Goal: Contribute content: Add original content to the website for others to see

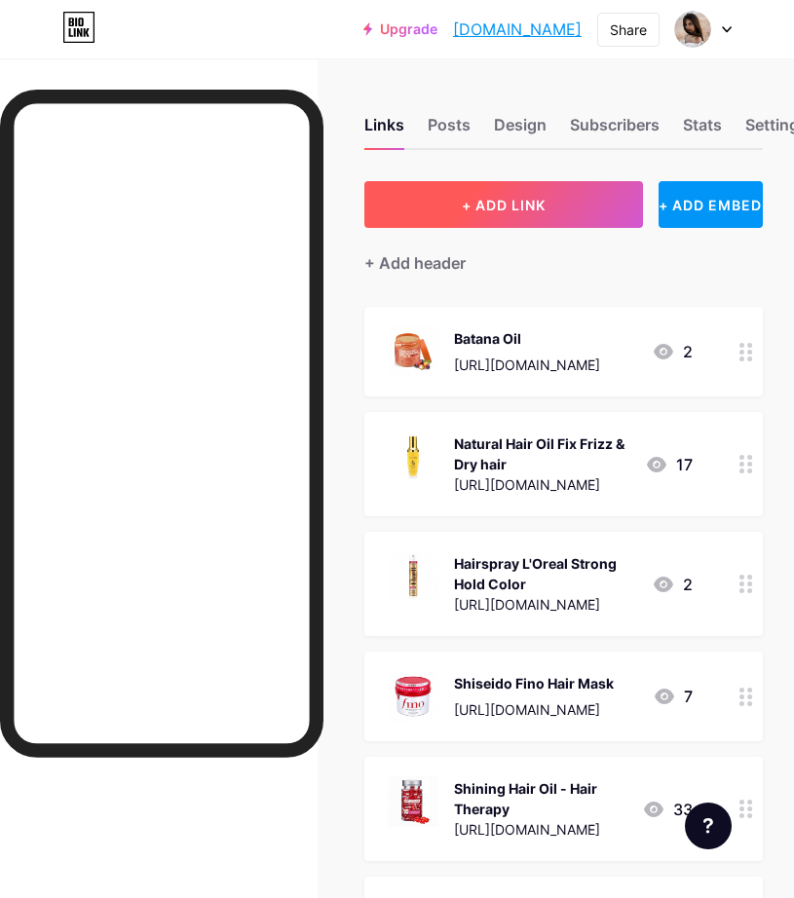
click at [570, 200] on button "+ ADD LINK" at bounding box center [503, 204] width 279 height 47
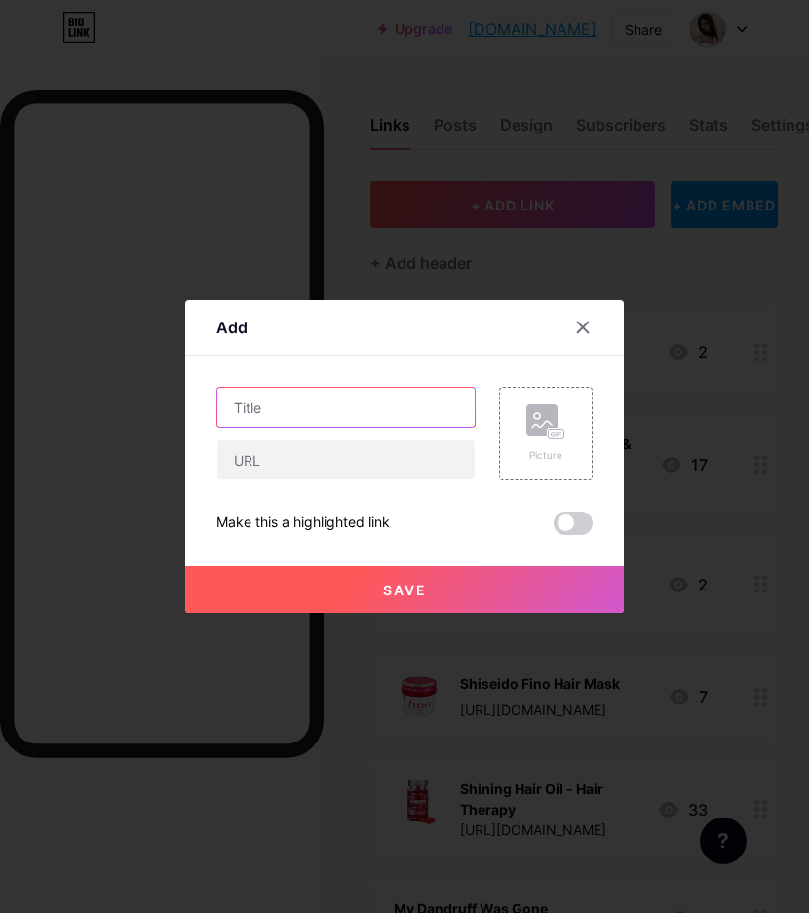
click at [344, 401] on input "text" at bounding box center [345, 407] width 257 height 39
click at [319, 416] on input "text" at bounding box center [345, 407] width 257 height 39
type input "Hair Mask"
click at [367, 411] on input "Hair Mask" at bounding box center [345, 407] width 257 height 39
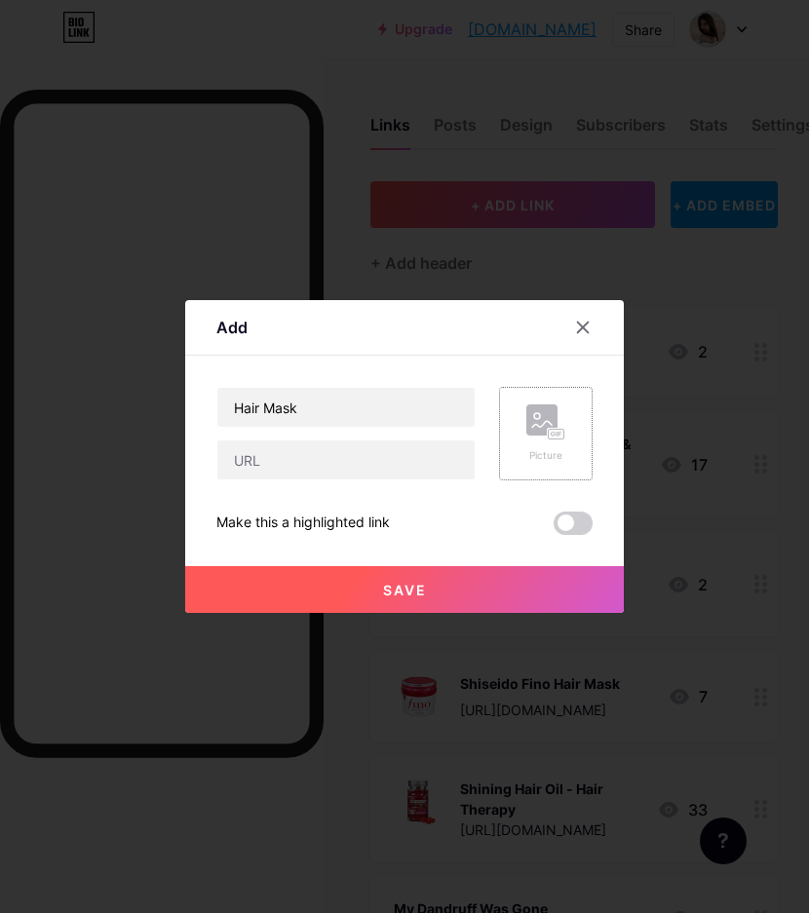
click at [507, 407] on div "Picture" at bounding box center [546, 434] width 94 height 94
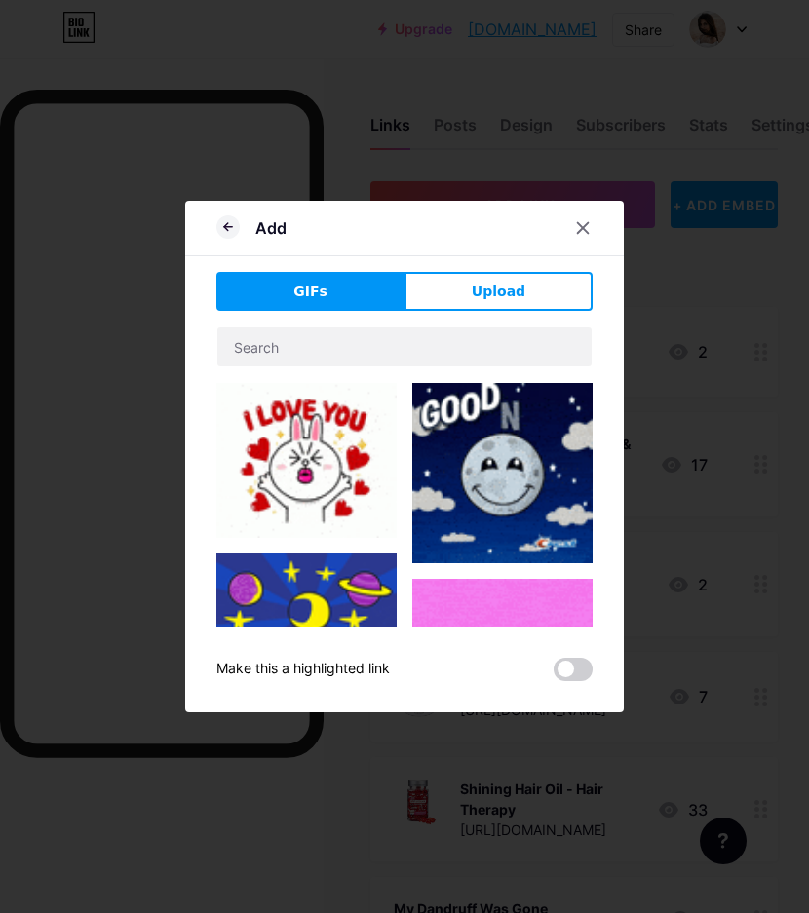
click at [236, 222] on div at bounding box center [235, 227] width 39 height 21
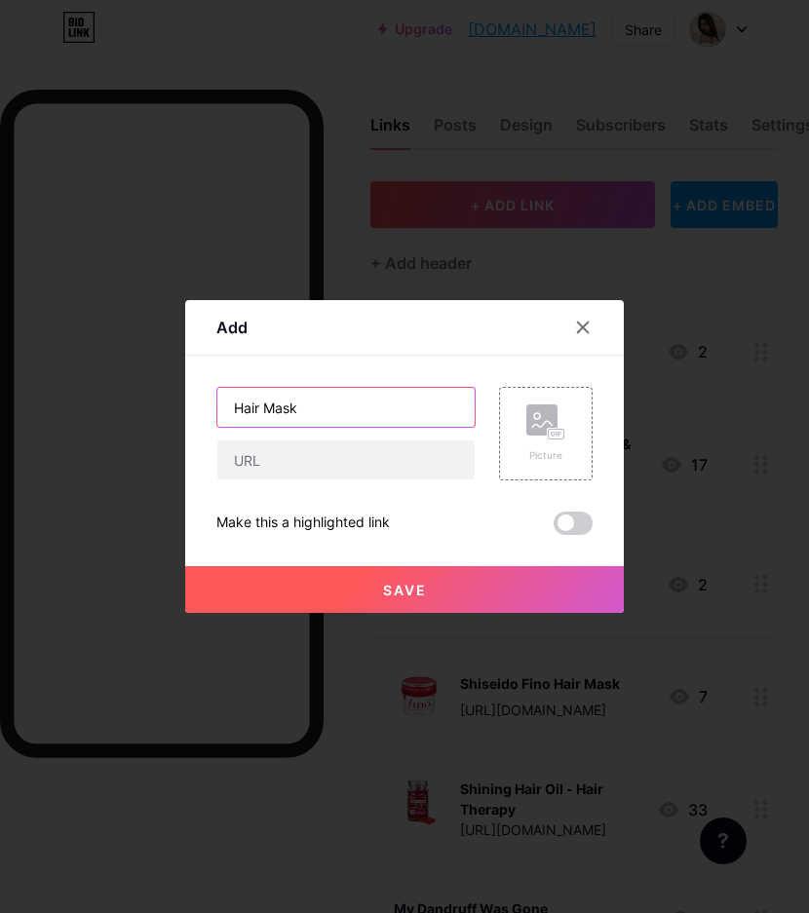
click at [373, 413] on input "Hair Mask" at bounding box center [345, 407] width 257 height 39
paste input "Briogeo"
click at [418, 400] on input "Hair Mask Briogeo" at bounding box center [345, 407] width 257 height 39
paste input "Deep Conditioning"
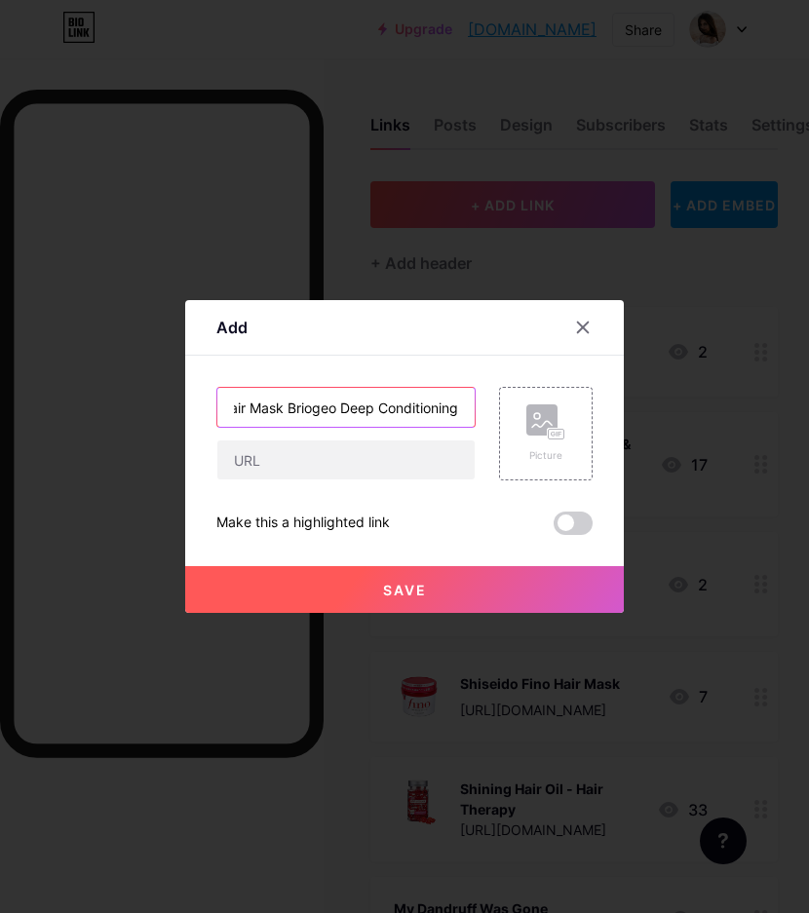
type input "Hair Mask Briogeo Deep Conditioning"
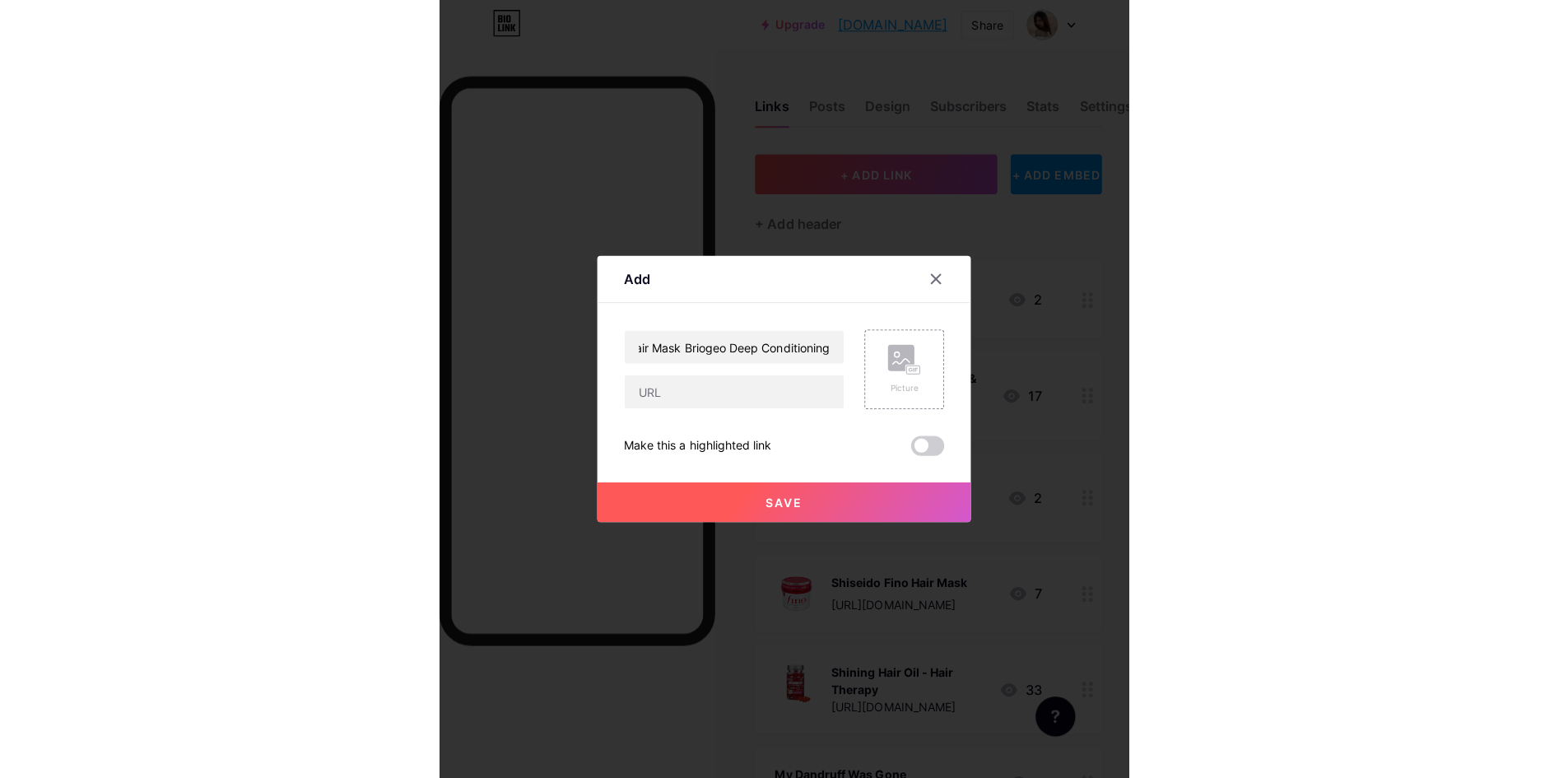
scroll to position [0, 0]
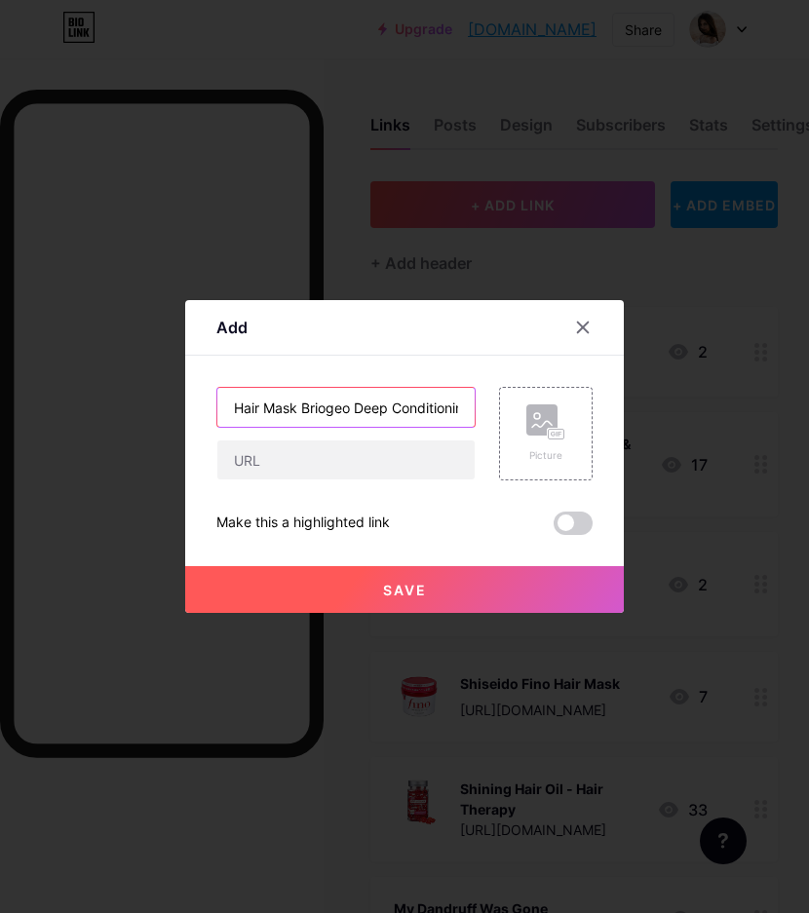
click at [345, 394] on input "Hair Mask Briogeo Deep Conditioning" at bounding box center [345, 407] width 257 height 39
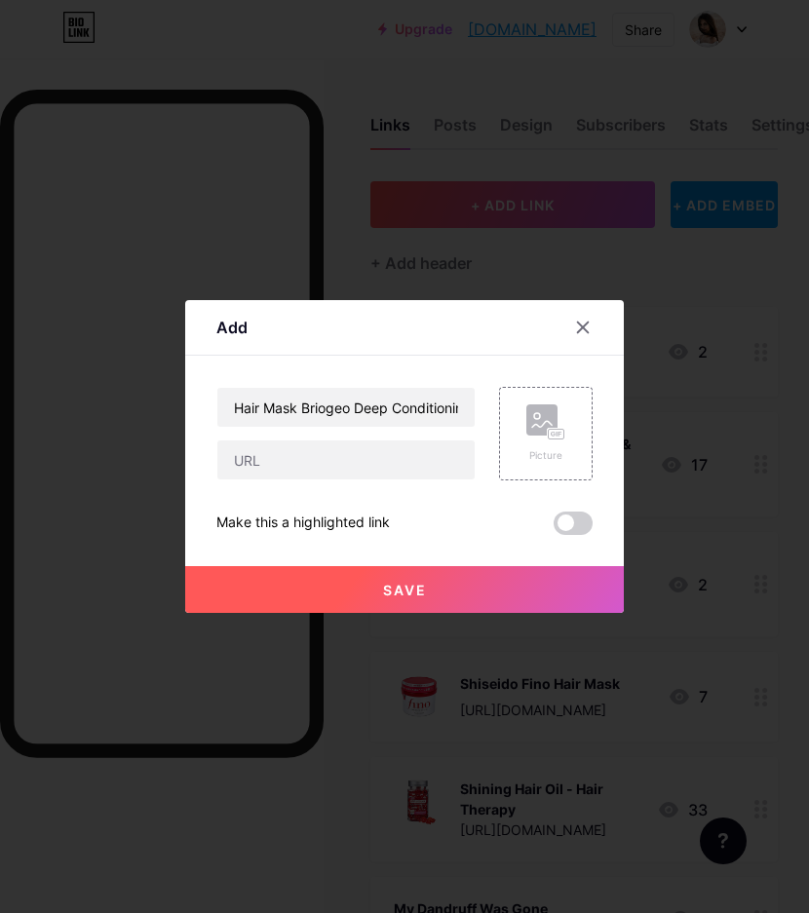
click at [406, 361] on div "Content YouTube Play YouTube video without leaving your page. ADD Vimeo Play Vi…" at bounding box center [404, 445] width 376 height 179
click at [541, 425] on rect at bounding box center [541, 419] width 31 height 31
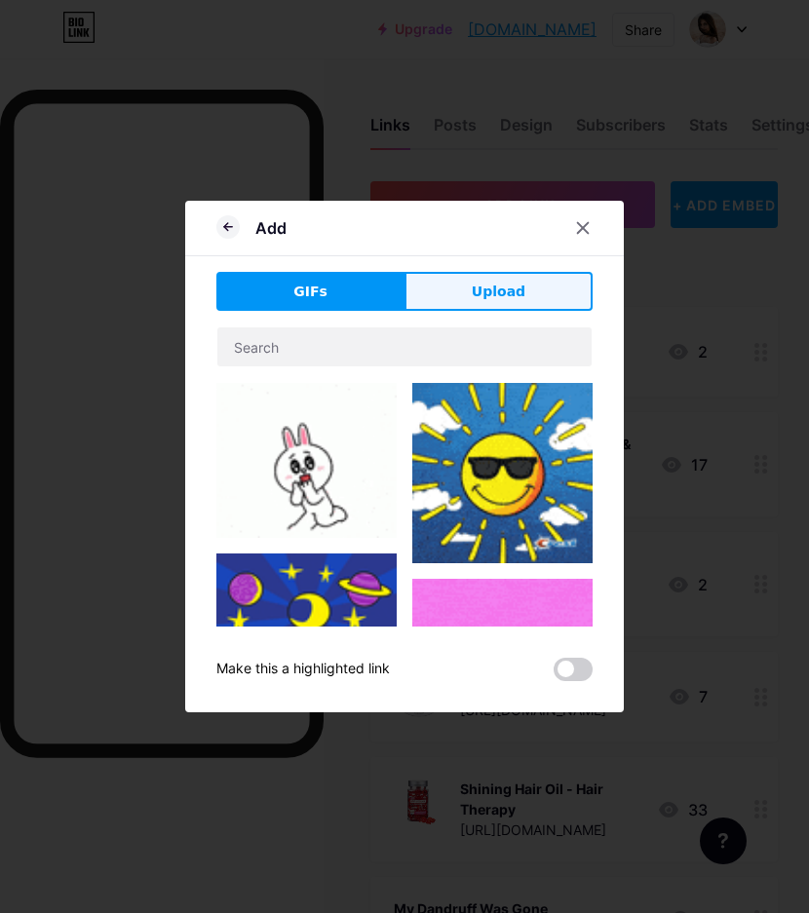
click at [518, 284] on span "Upload" at bounding box center [499, 292] width 54 height 20
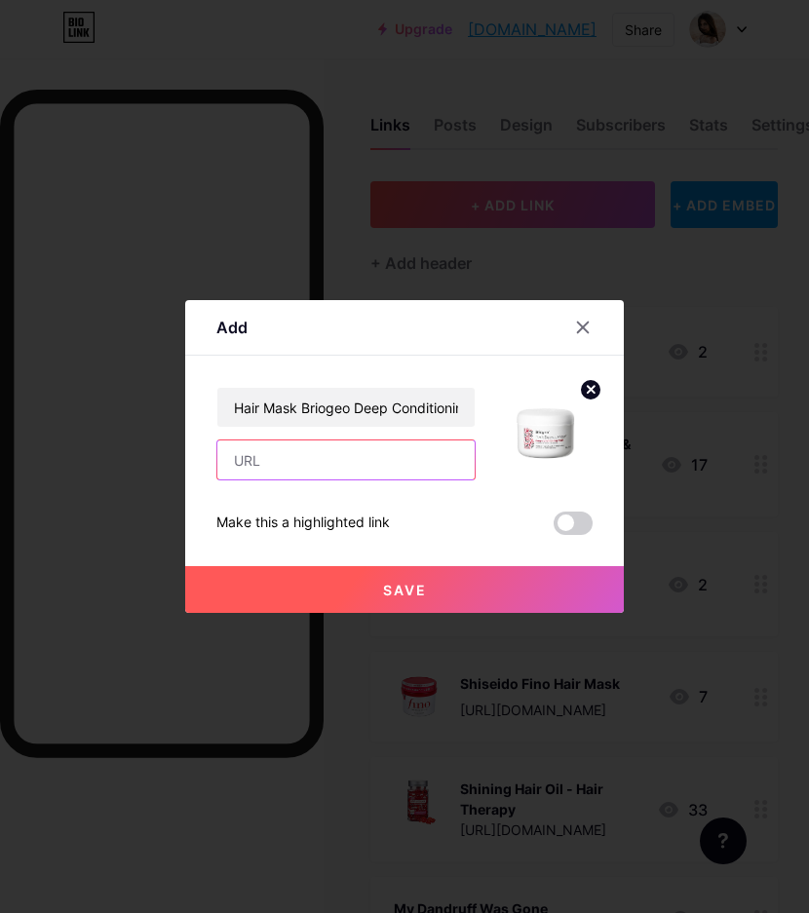
click at [307, 455] on input "text" at bounding box center [345, 459] width 257 height 39
paste input "[URL][DOMAIN_NAME]"
type input "[URL][DOMAIN_NAME]"
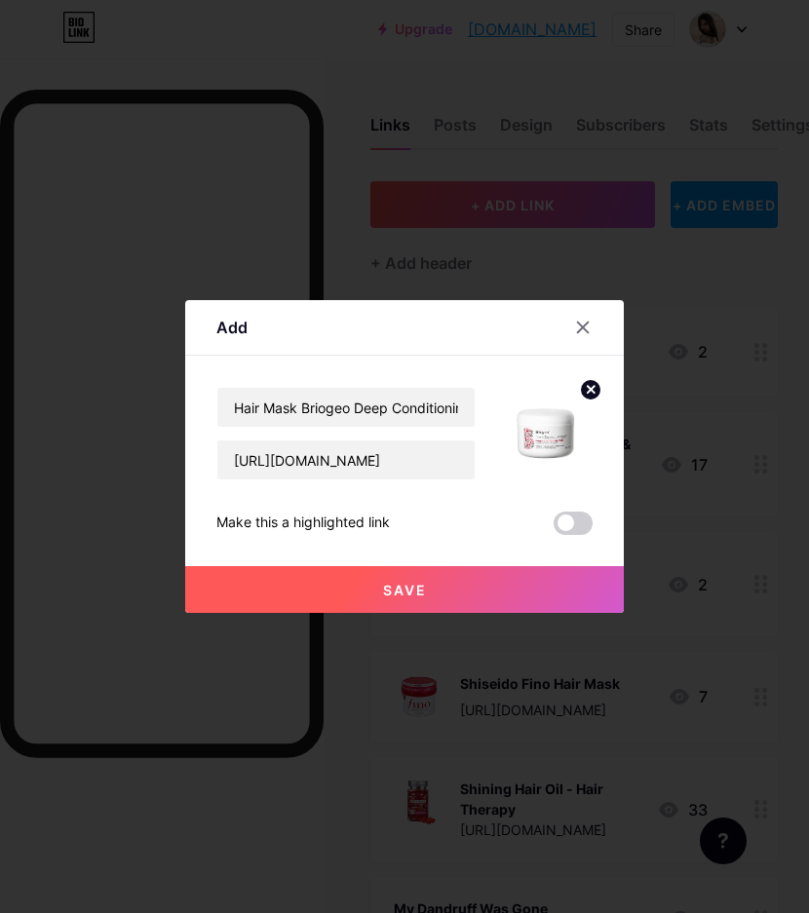
click at [522, 595] on button "Save" at bounding box center [404, 589] width 438 height 47
